Goal: Task Accomplishment & Management: Manage account settings

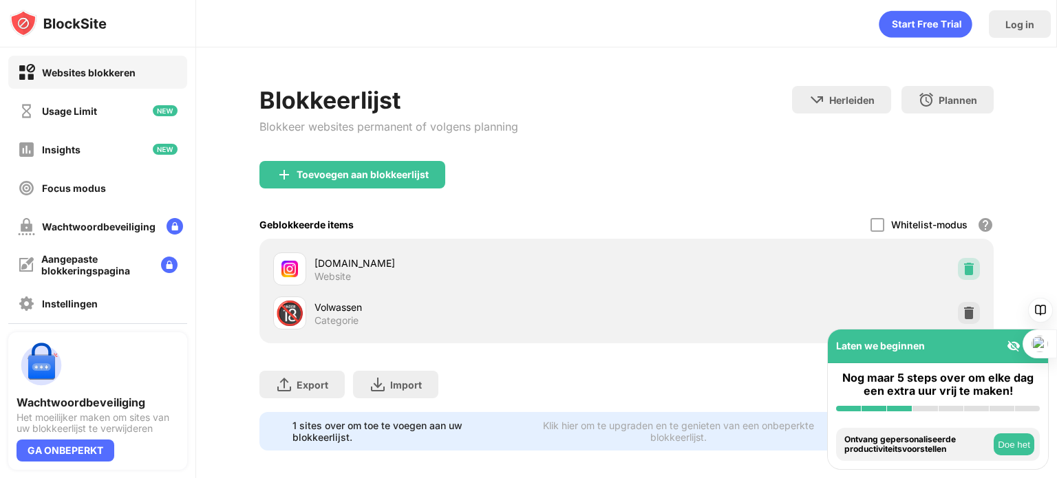
click at [964, 262] on img at bounding box center [969, 269] width 14 height 14
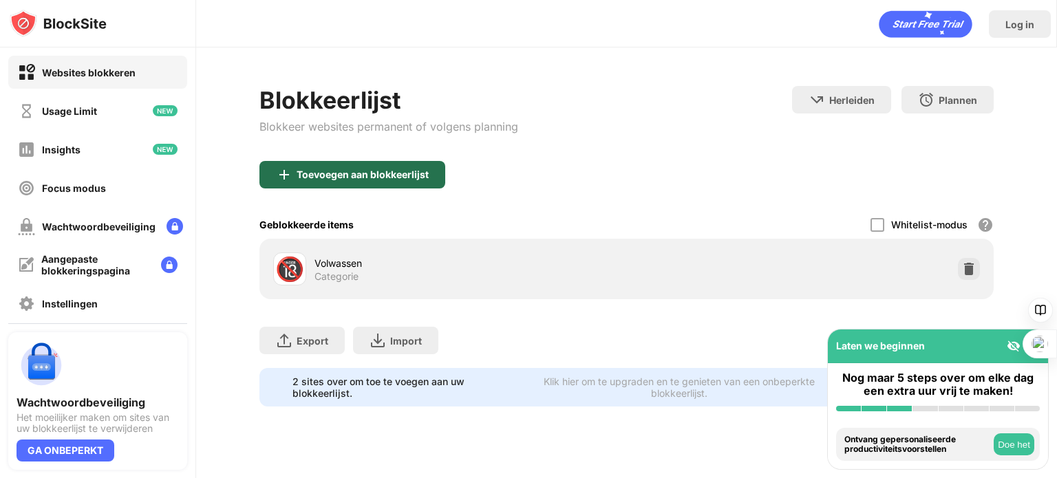
click at [324, 167] on div "Toevoegen aan blokkeerlijst" at bounding box center [353, 175] width 186 height 28
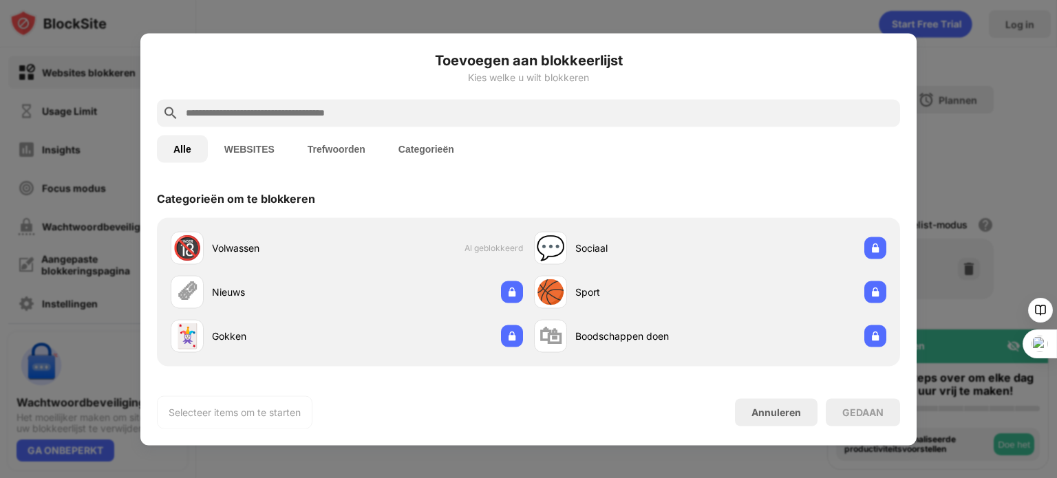
click at [261, 118] on input "text" at bounding box center [539, 113] width 710 height 17
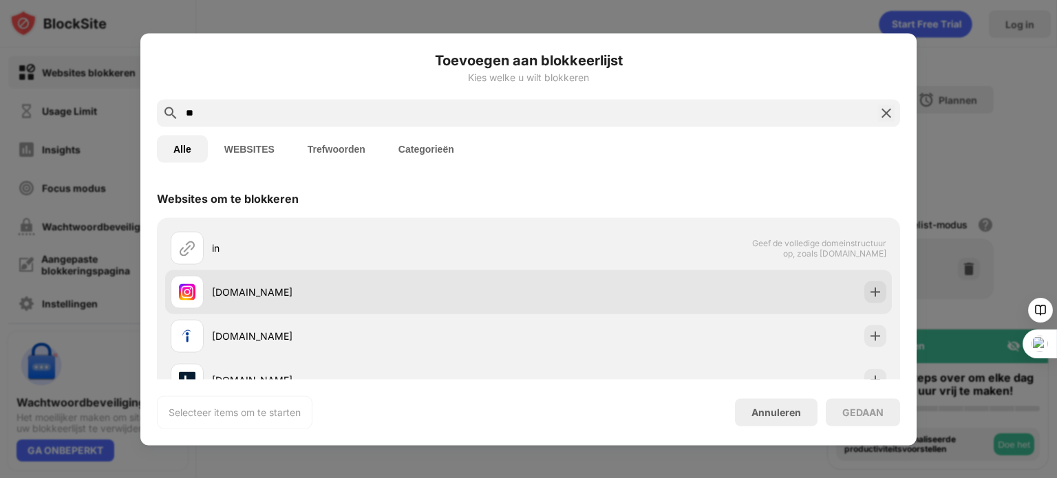
type input "**"
click at [264, 288] on div "instagram.com" at bounding box center [370, 292] width 317 height 14
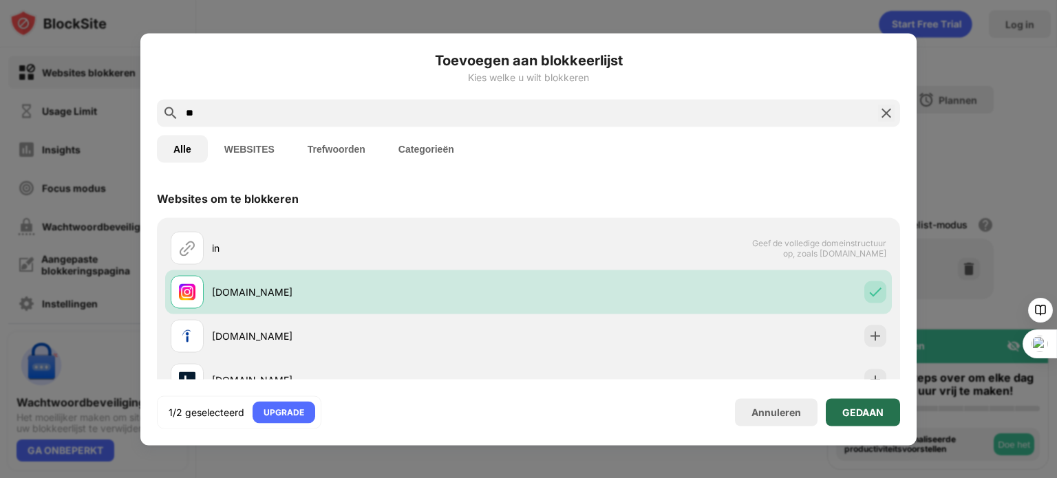
click at [860, 412] on div "GEDAAN" at bounding box center [863, 412] width 41 height 11
